Goal: Task Accomplishment & Management: Manage account settings

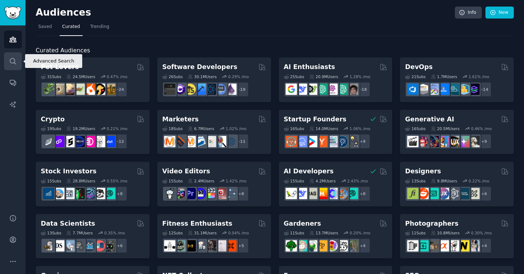
click at [16, 61] on icon "Sidebar" at bounding box center [13, 62] width 8 height 8
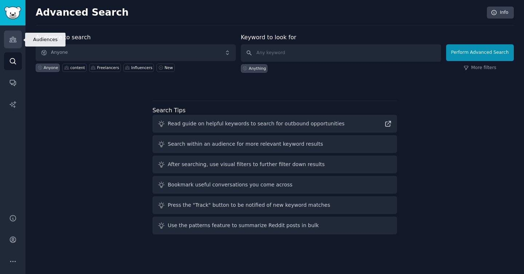
click at [10, 45] on link "Audiences" at bounding box center [13, 40] width 18 height 18
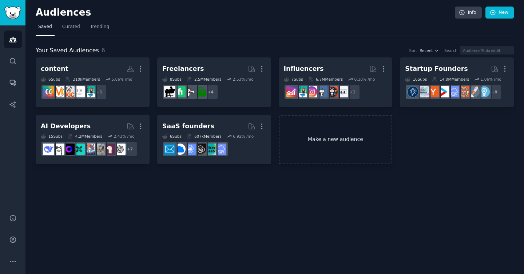
click at [302, 135] on link "Make a new audience" at bounding box center [336, 140] width 114 height 50
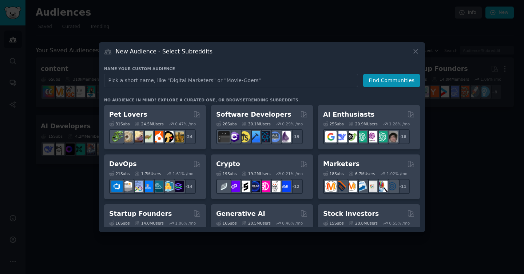
click at [273, 100] on link "trending subreddits" at bounding box center [271, 100] width 53 height 4
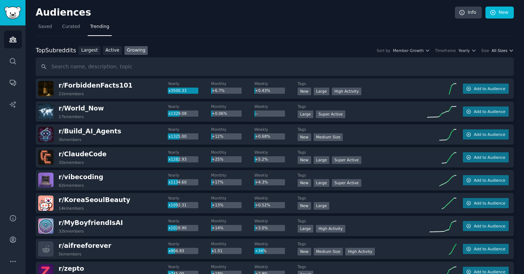
click at [500, 52] on span "All Sizes" at bounding box center [500, 50] width 16 height 5
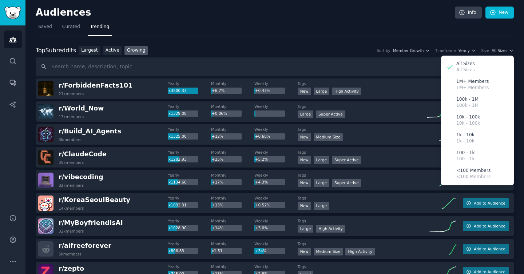
click at [354, 50] on div "Top Subreddits Top Subreddits Largest Active Growing Sort by Member Growth Time…" at bounding box center [275, 50] width 478 height 9
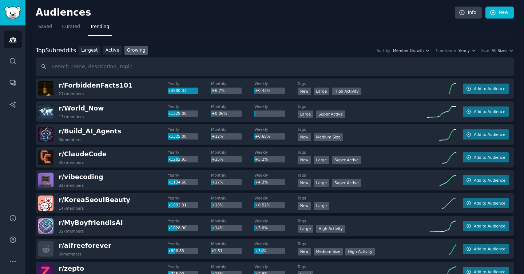
click at [104, 132] on span "r/ Build_AI_Agents" at bounding box center [90, 131] width 63 height 7
click at [186, 33] on nav "Saved Curated Trending" at bounding box center [275, 28] width 478 height 15
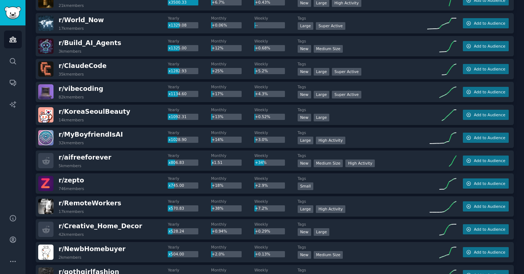
scroll to position [82, 0]
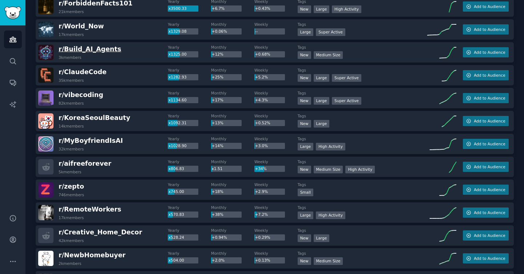
click at [98, 47] on span "r/ Build_AI_Agents" at bounding box center [90, 48] width 63 height 7
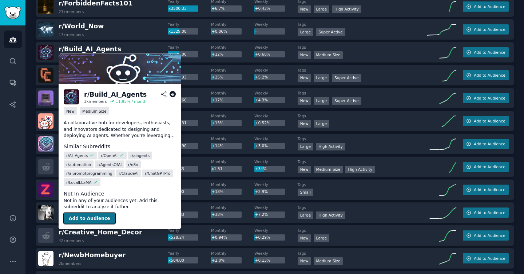
click at [102, 215] on button "Add to Audience" at bounding box center [90, 219] width 52 height 12
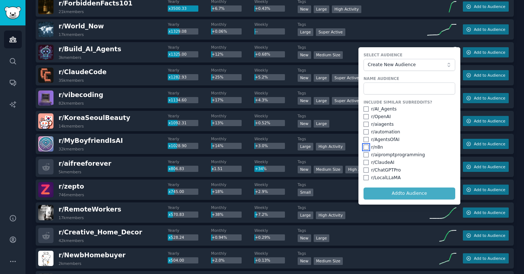
click at [364, 148] on input "checkbox" at bounding box center [366, 147] width 5 height 5
checkbox input "true"
click at [364, 140] on input "checkbox" at bounding box center [366, 139] width 5 height 5
checkbox input "true"
click at [366, 130] on input "checkbox" at bounding box center [366, 132] width 5 height 5
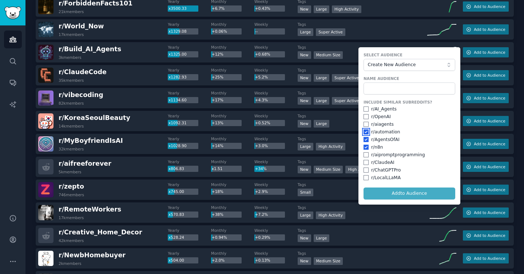
checkbox input "true"
click at [364, 108] on input "checkbox" at bounding box center [366, 109] width 5 height 5
checkbox input "true"
click at [364, 155] on input "checkbox" at bounding box center [366, 154] width 5 height 5
checkbox input "true"
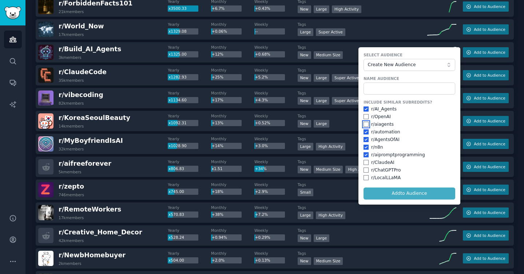
click at [364, 125] on input "checkbox" at bounding box center [366, 124] width 5 height 5
checkbox input "true"
click at [414, 63] on span "Create New Audience" at bounding box center [408, 65] width 80 height 7
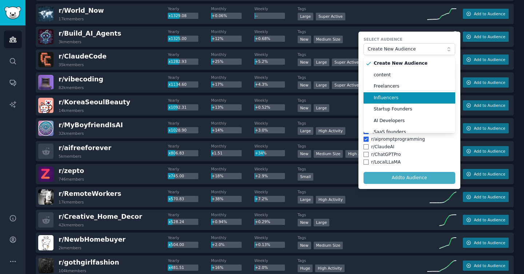
scroll to position [55, 0]
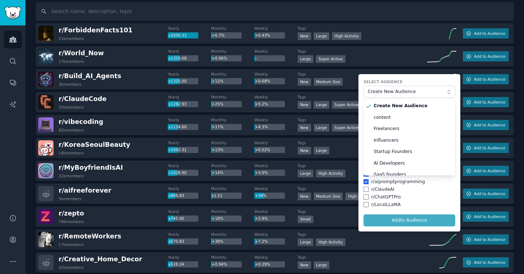
click at [420, 78] on form "Select Audience Create New Audience Create New Audience content Freelancers Inf…" at bounding box center [409, 153] width 102 height 158
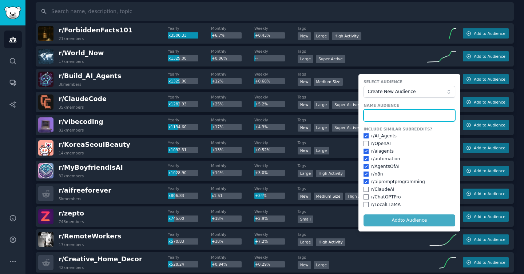
click at [393, 117] on input "text" at bounding box center [410, 116] width 92 height 12
click at [393, 117] on input "Ai Agent" at bounding box center [410, 116] width 92 height 12
type input "Ai Agents"
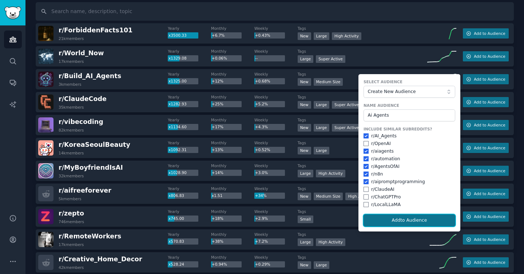
click at [403, 219] on button "Add to Audience" at bounding box center [410, 221] width 92 height 12
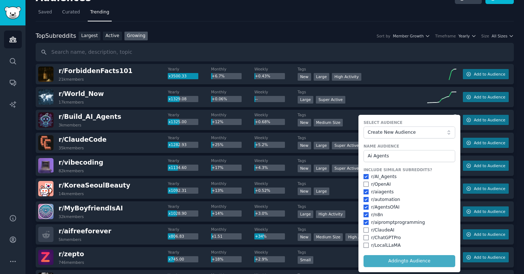
scroll to position [17, 0]
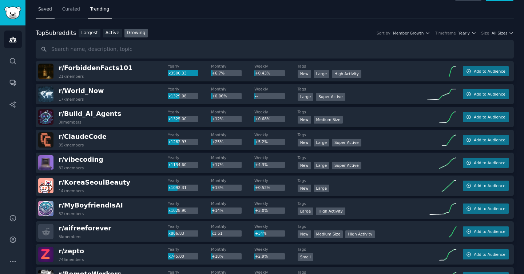
click at [52, 5] on link "Saved" at bounding box center [45, 11] width 19 height 15
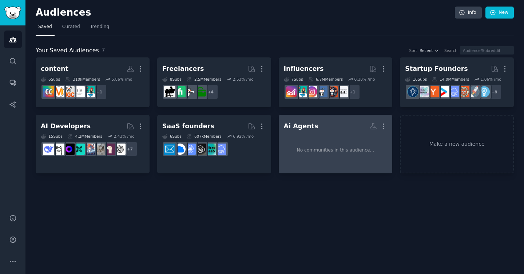
click at [310, 158] on div "No communities in this audience..." at bounding box center [336, 151] width 104 height 36
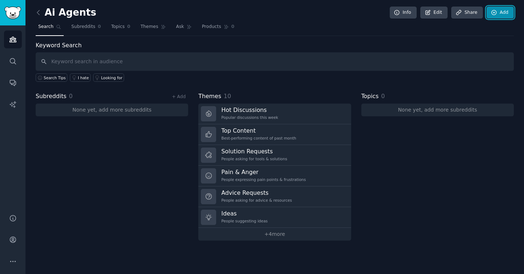
click at [505, 15] on link "Add" at bounding box center [500, 13] width 27 height 12
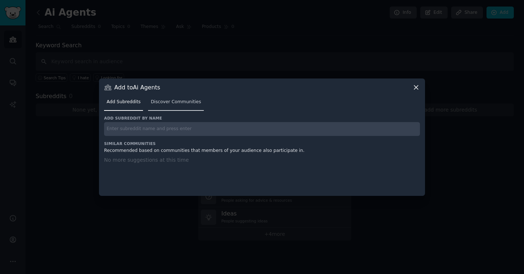
click at [176, 103] on span "Discover Communities" at bounding box center [176, 102] width 50 height 7
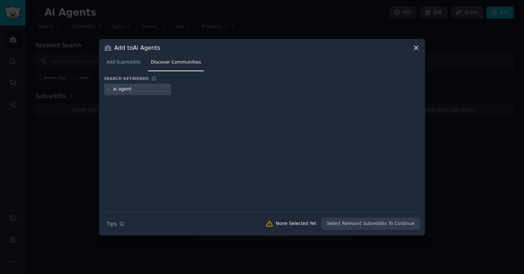
type input "ai agents"
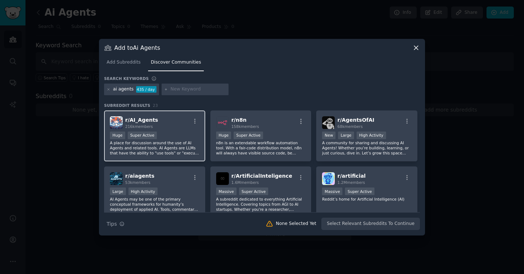
click at [167, 134] on div ">= 95th percentile for submissions / day Huge Super Active" at bounding box center [155, 136] width 90 height 9
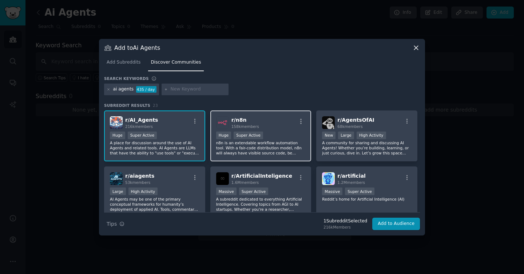
click at [240, 123] on span "r/ n8n" at bounding box center [238, 120] width 15 height 6
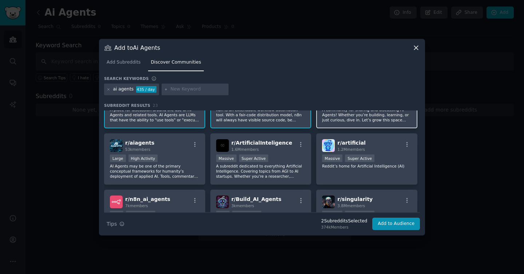
scroll to position [34, 0]
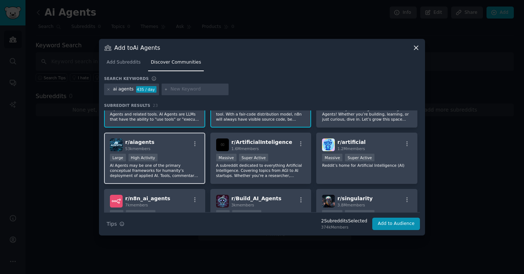
click at [177, 162] on div "Large High Activity" at bounding box center [155, 158] width 90 height 9
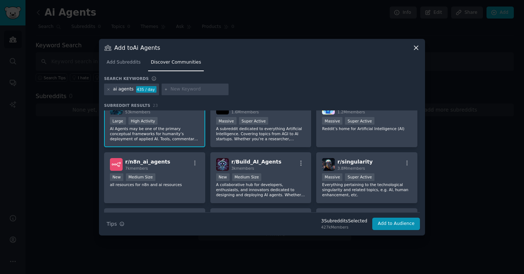
scroll to position [86, 0]
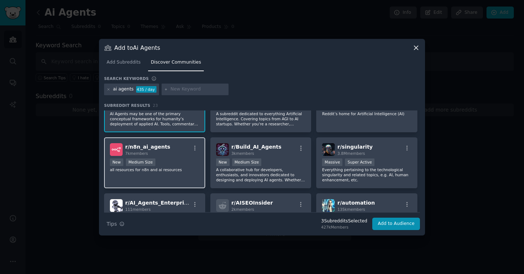
click at [172, 170] on p "all resources for n8n and ai resources" at bounding box center [155, 169] width 90 height 5
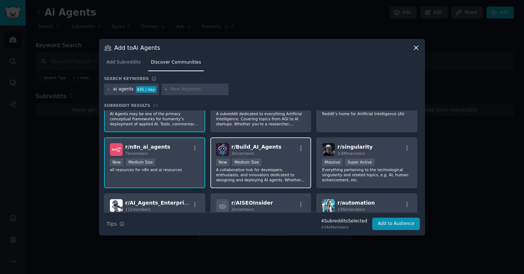
click at [272, 167] on p "A collaborative hub for developers, enthusiasts, and innovators dedicated to de…" at bounding box center [261, 174] width 90 height 15
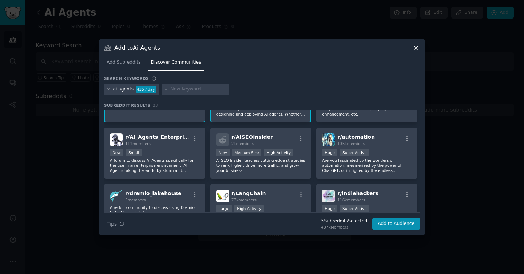
scroll to position [154, 0]
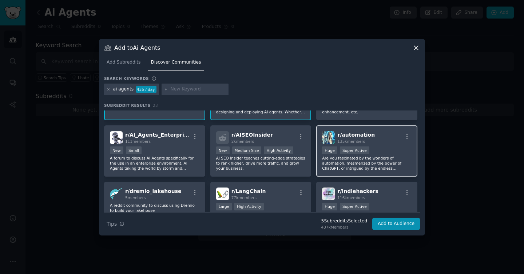
click at [381, 159] on p "Are you fascinated by the wonders of automation, mesmerized by the power of Cha…" at bounding box center [367, 163] width 90 height 15
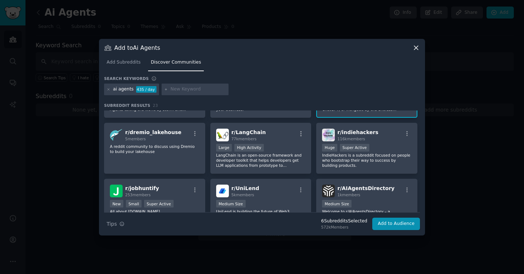
scroll to position [219, 0]
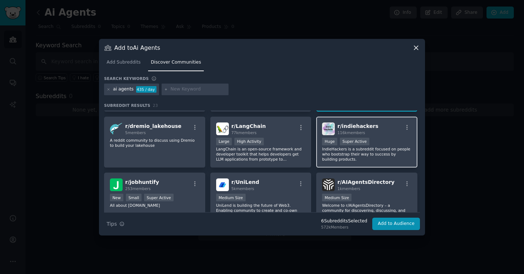
click at [379, 140] on div "Huge Super Active" at bounding box center [367, 142] width 90 height 9
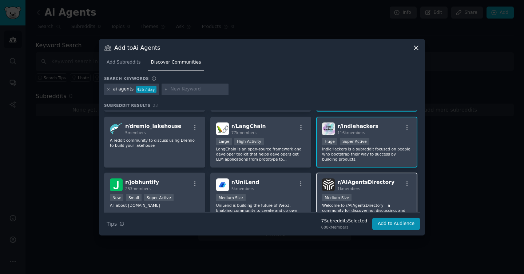
click at [375, 195] on div "Medium Size" at bounding box center [367, 198] width 90 height 9
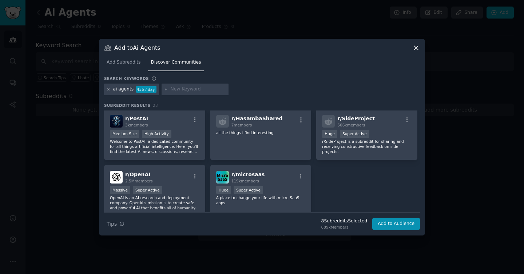
scroll to position [336, 0]
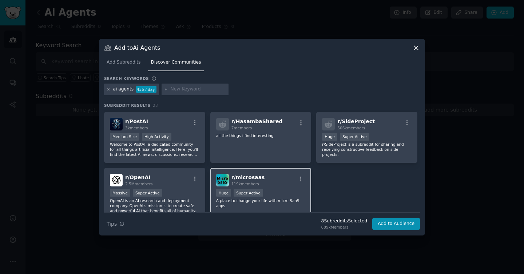
click at [273, 190] on div "Huge Super Active" at bounding box center [261, 193] width 90 height 9
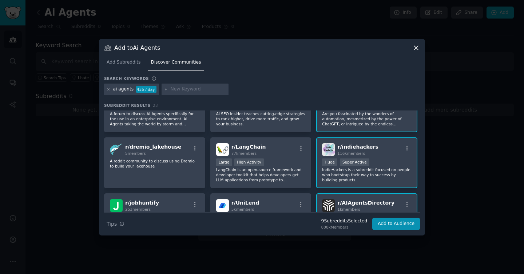
scroll to position [214, 0]
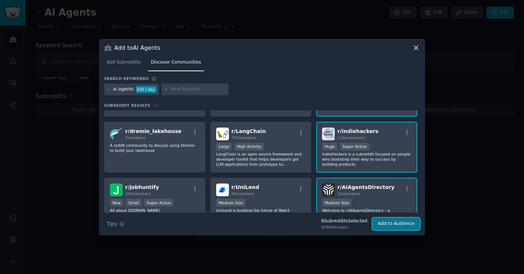
click at [391, 222] on button "Add to Audience" at bounding box center [396, 224] width 48 height 12
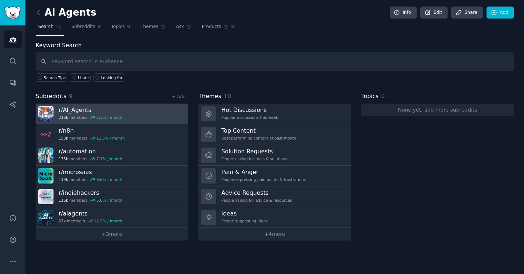
click at [117, 110] on h3 "r/ AI_Agents" at bounding box center [91, 110] width 64 height 8
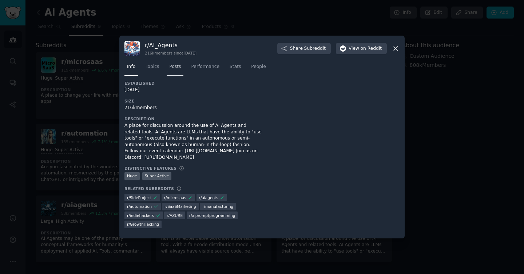
click at [177, 70] on span "Posts" at bounding box center [175, 67] width 12 height 7
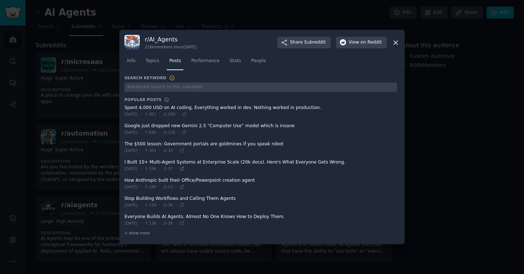
click at [185, 169] on icon at bounding box center [181, 168] width 5 height 5
